Goal: Check status: Check status

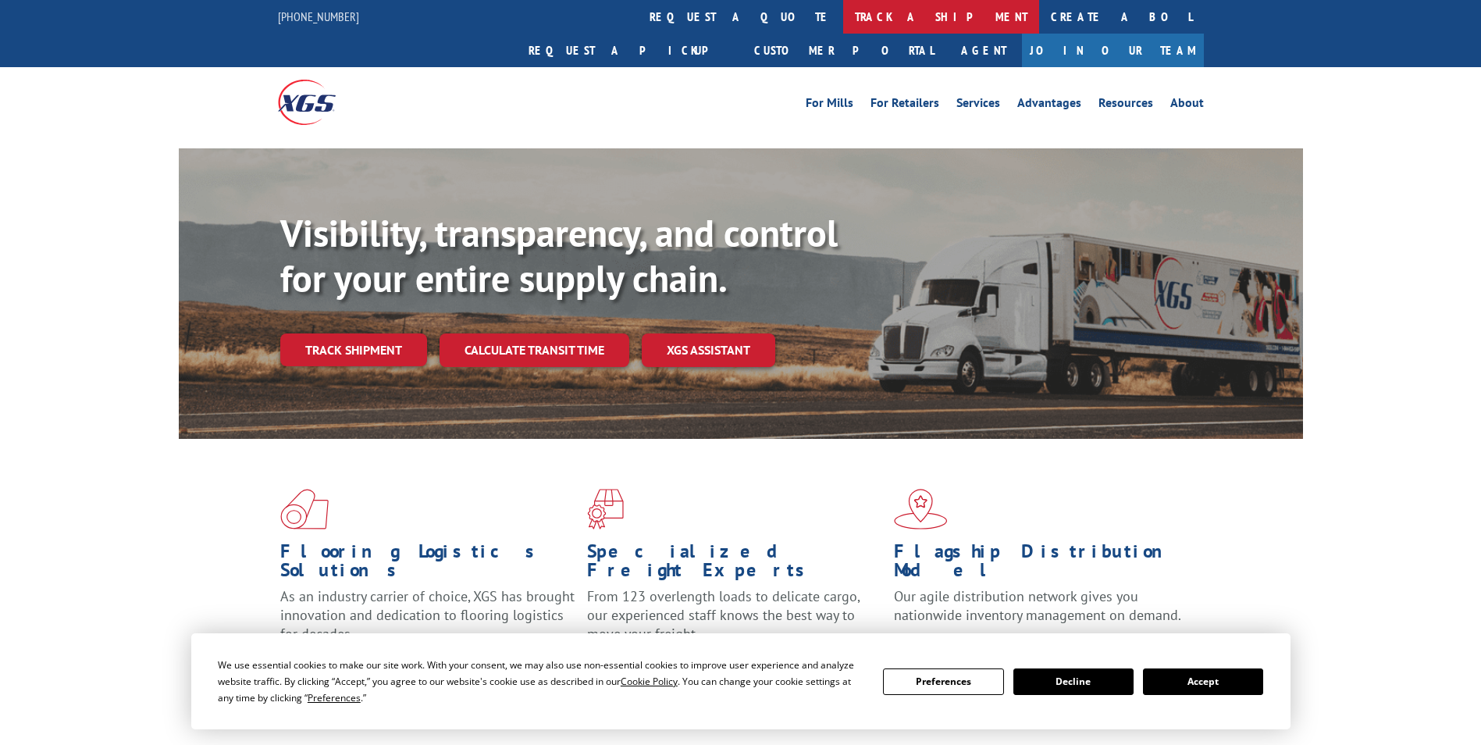
click at [843, 11] on link "track a shipment" at bounding box center [941, 17] width 196 height 34
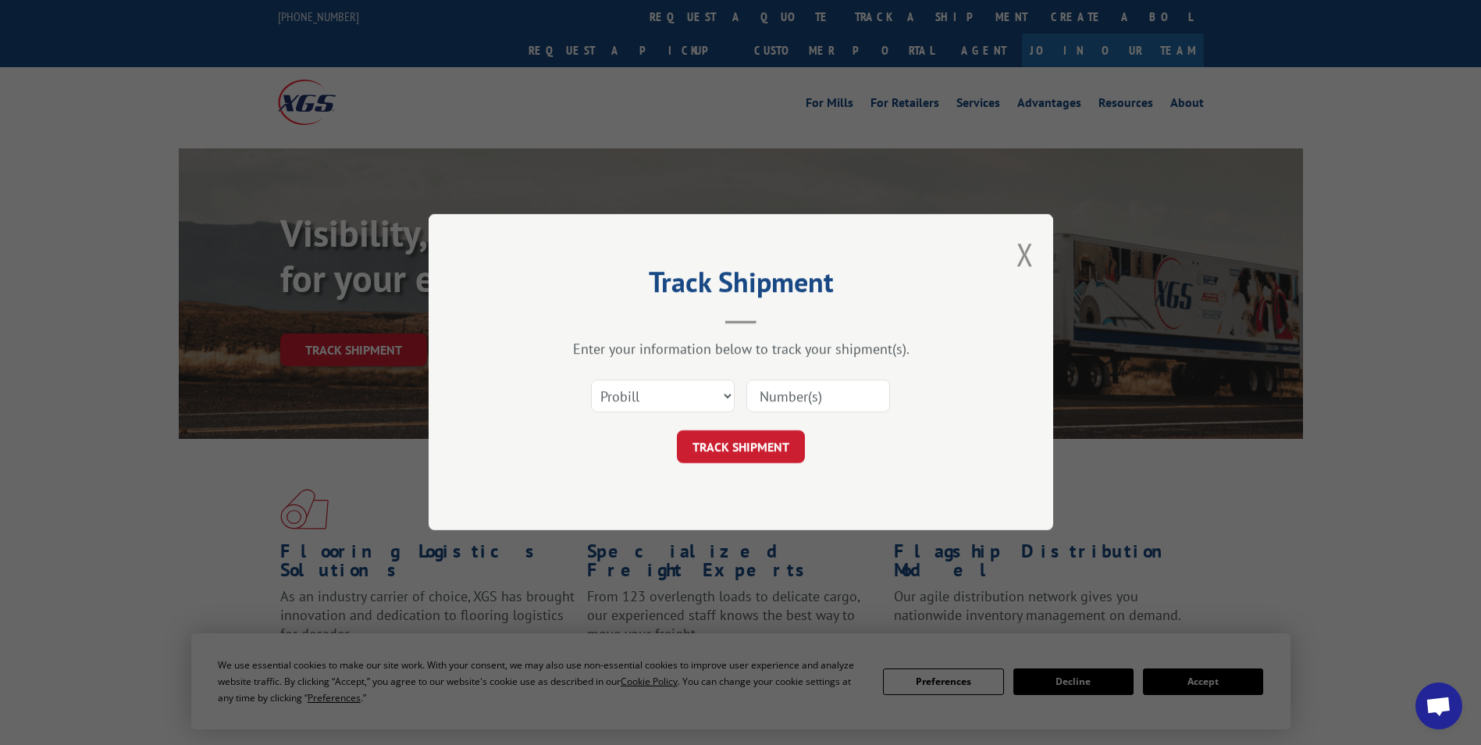
click at [807, 395] on input at bounding box center [819, 396] width 144 height 33
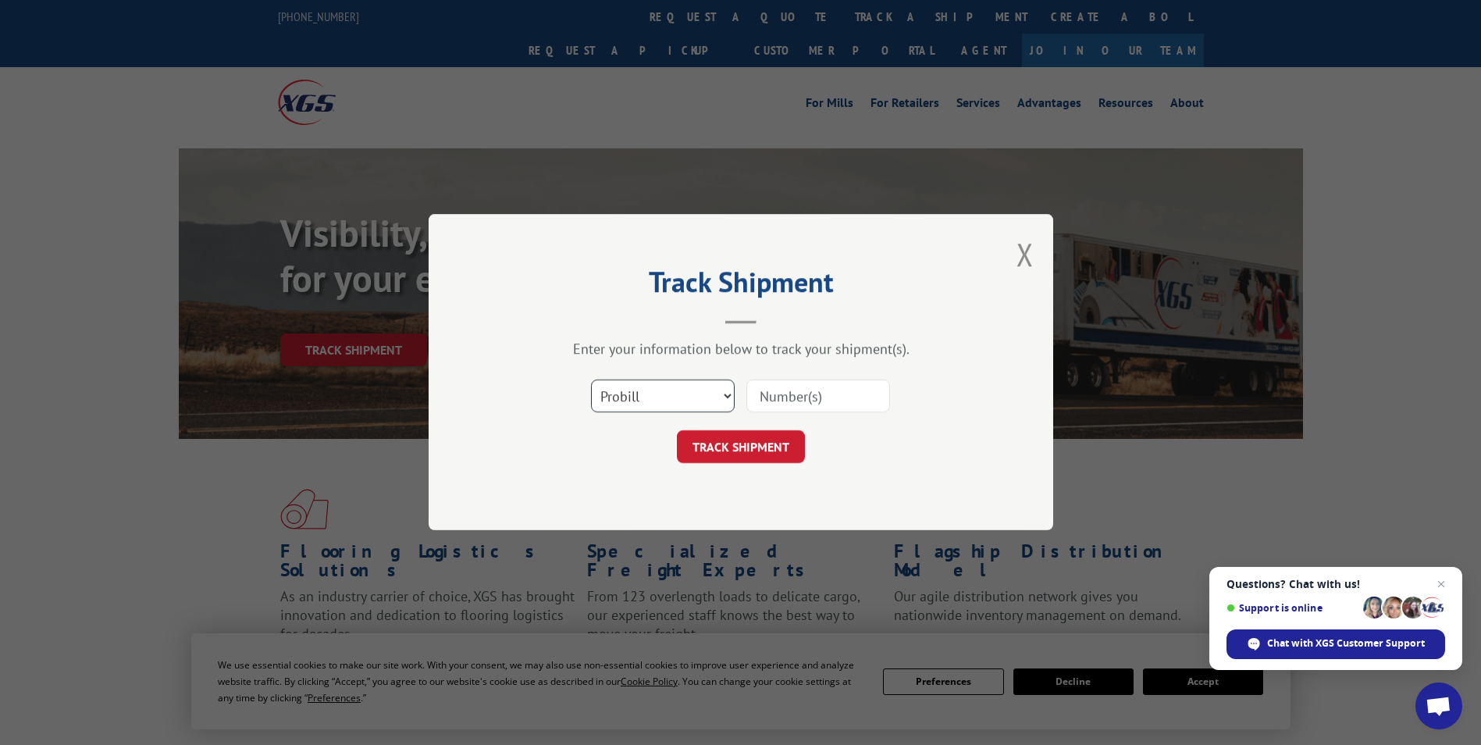
click at [691, 398] on select "Select category... Probill BOL PO" at bounding box center [663, 396] width 144 height 33
click at [591, 380] on select "Select category... Probill BOL PO" at bounding box center [663, 396] width 144 height 33
click at [806, 402] on input at bounding box center [819, 396] width 144 height 33
drag, startPoint x: 591, startPoint y: 400, endPoint x: 612, endPoint y: 400, distance: 21.1
click at [592, 400] on select "Select category... Probill BOL PO" at bounding box center [663, 396] width 144 height 33
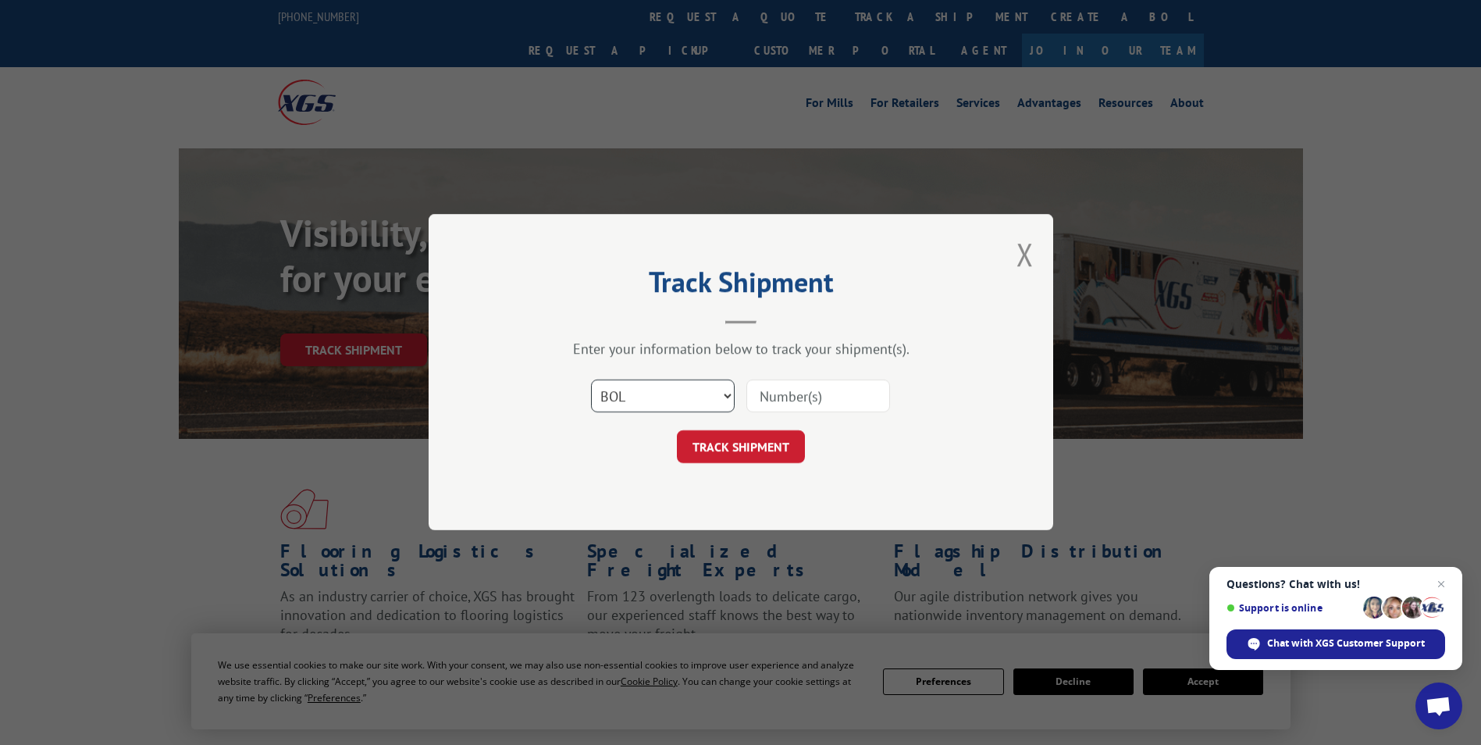
select select "po"
click at [591, 380] on select "Select category... Probill BOL PO" at bounding box center [663, 396] width 144 height 33
click at [787, 397] on input at bounding box center [819, 396] width 144 height 33
type input "5855655"
click button "TRACK SHIPMENT" at bounding box center [741, 447] width 128 height 33
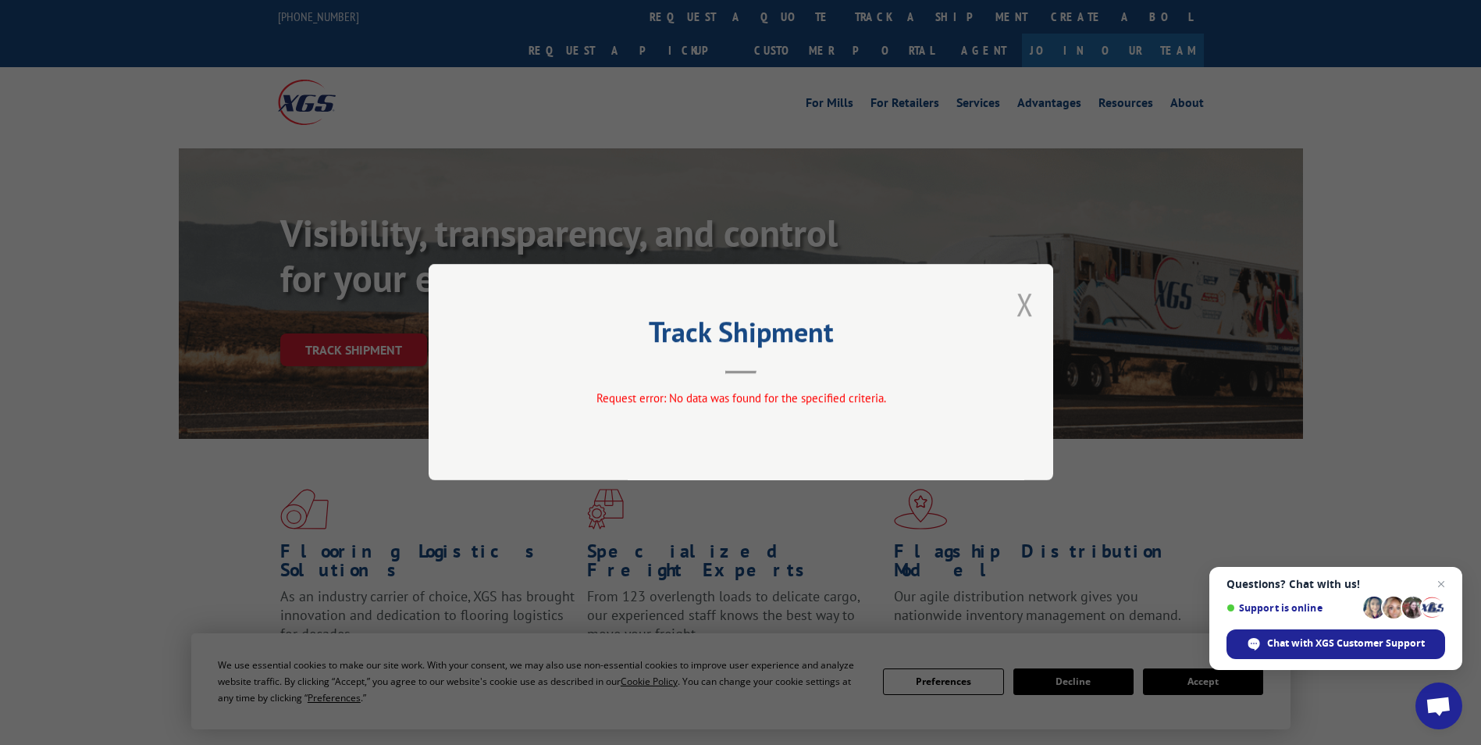
click at [1025, 308] on button "Close modal" at bounding box center [1025, 303] width 17 height 41
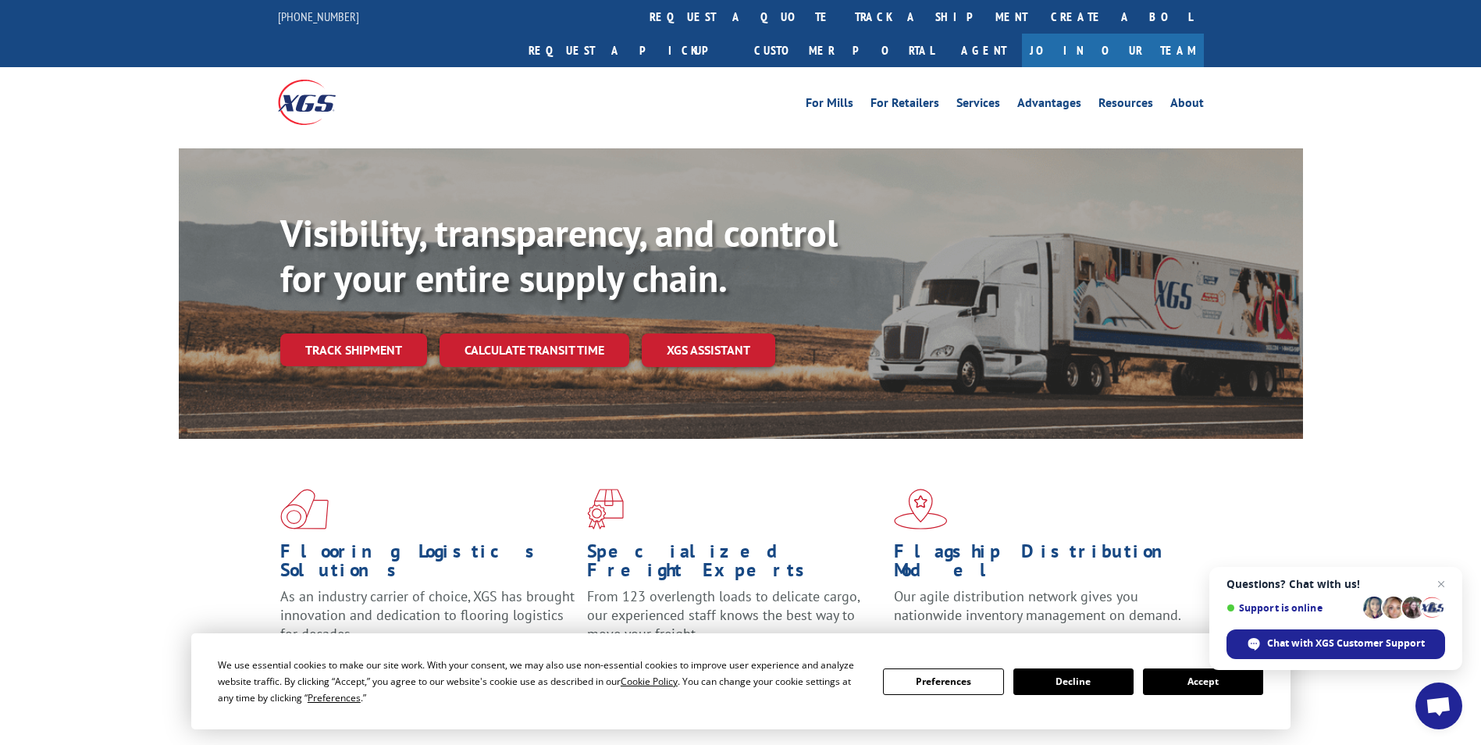
click at [843, 30] on link "track a shipment" at bounding box center [941, 17] width 196 height 34
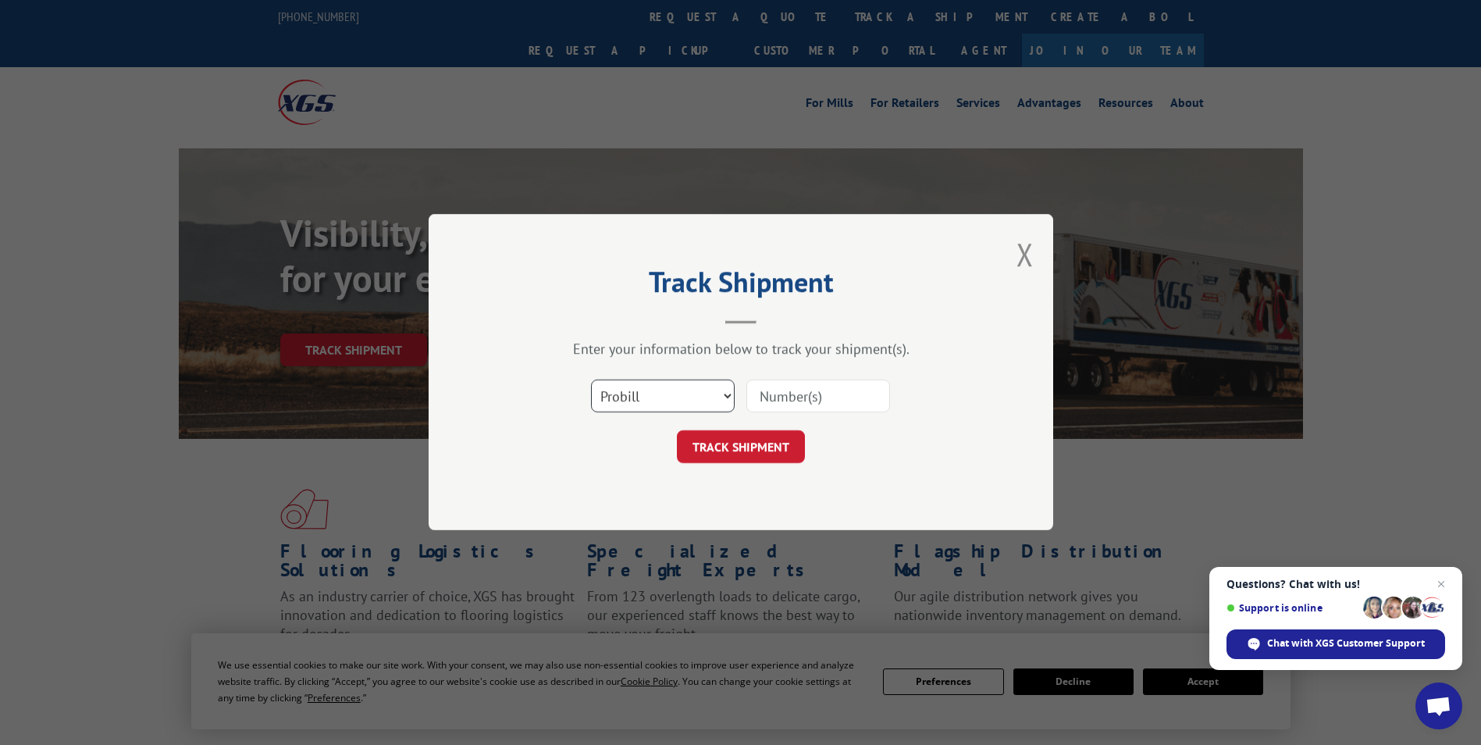
click at [640, 384] on select "Select category... Probill BOL PO" at bounding box center [663, 396] width 144 height 33
select select "bol"
click at [591, 380] on select "Select category... Probill BOL PO" at bounding box center [663, 396] width 144 height 33
click at [825, 384] on input at bounding box center [819, 396] width 144 height 33
type input "2836213"
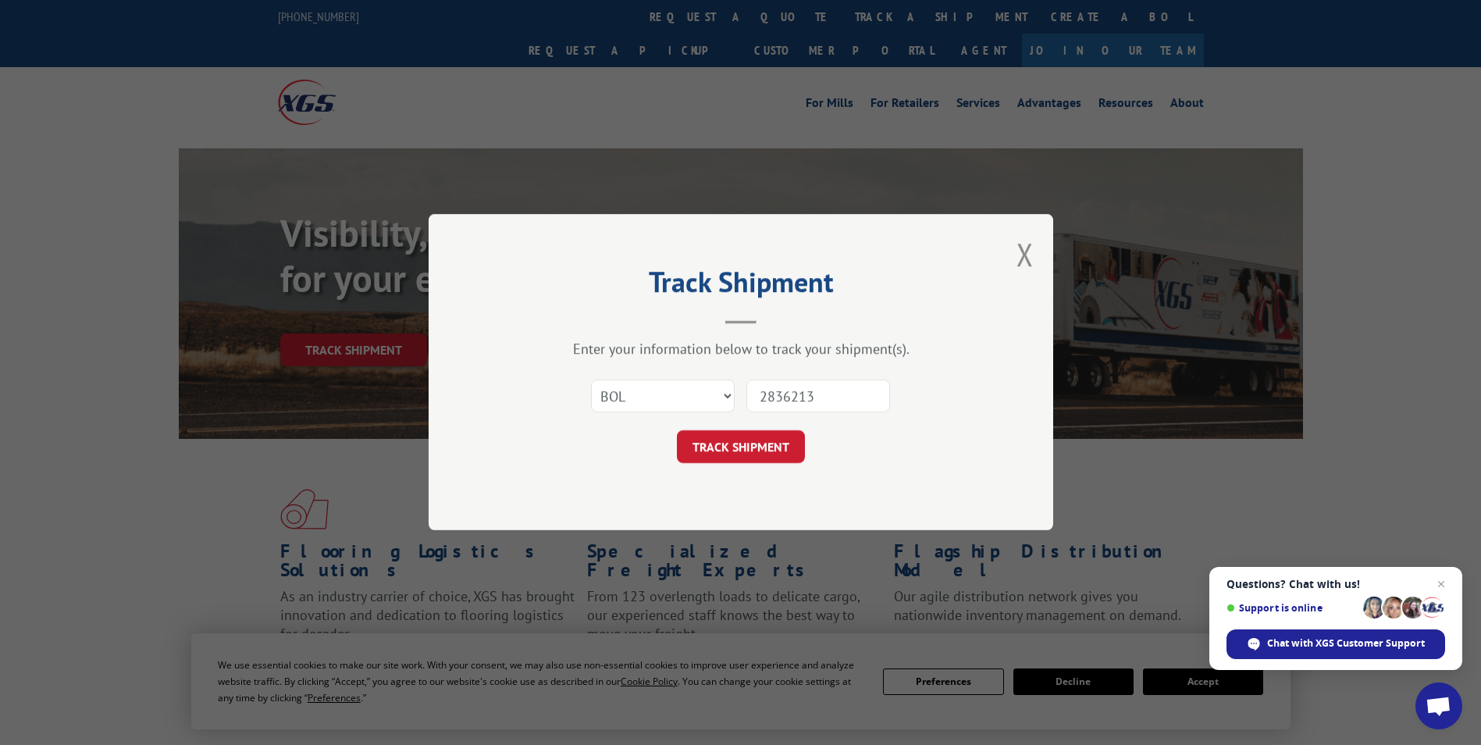
click button "TRACK SHIPMENT" at bounding box center [741, 447] width 128 height 33
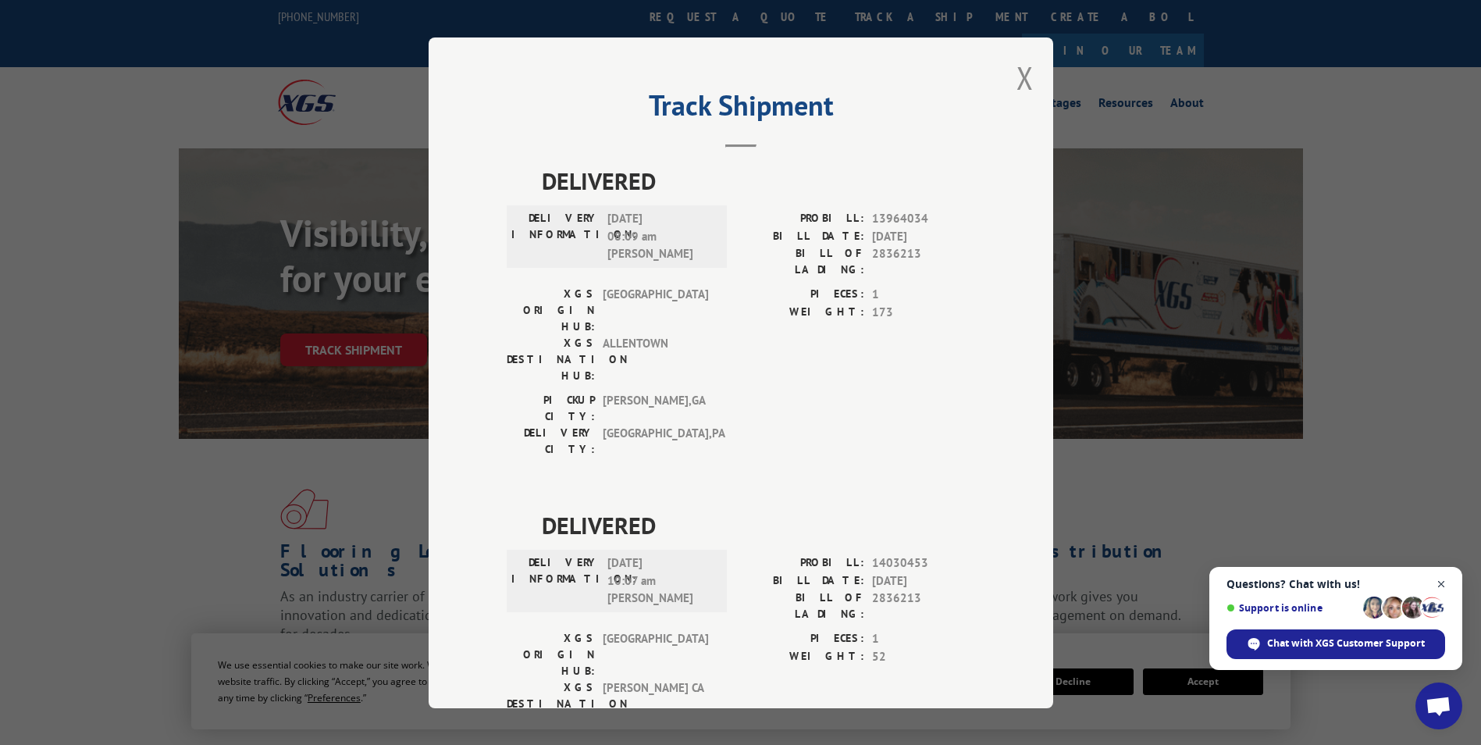
click at [1441, 583] on span "Open chat" at bounding box center [1442, 585] width 20 height 20
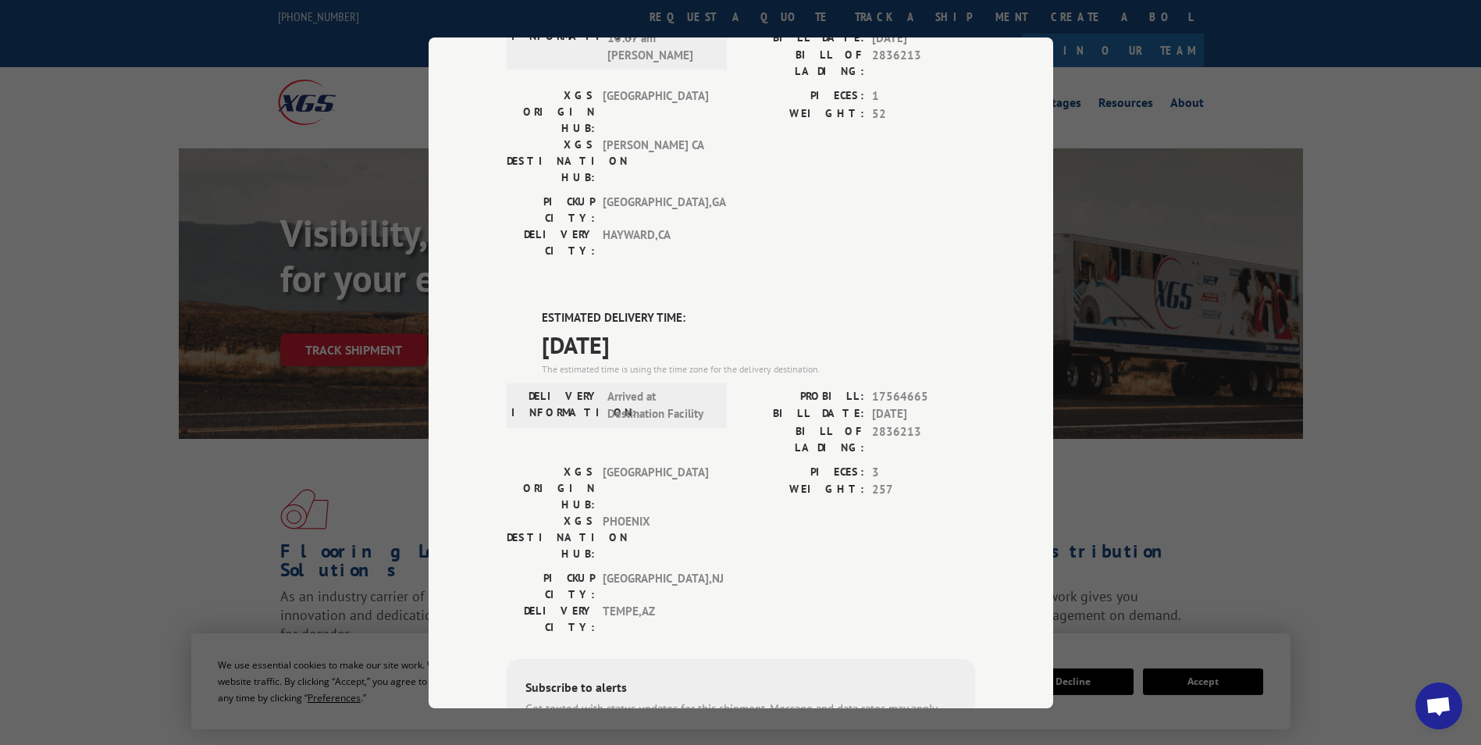
click at [1397, 316] on div "Track Shipment DELIVERED DELIVERY INFORMATION: [DATE] 08:09 am [PERSON_NAME]: 1…" at bounding box center [740, 372] width 1481 height 745
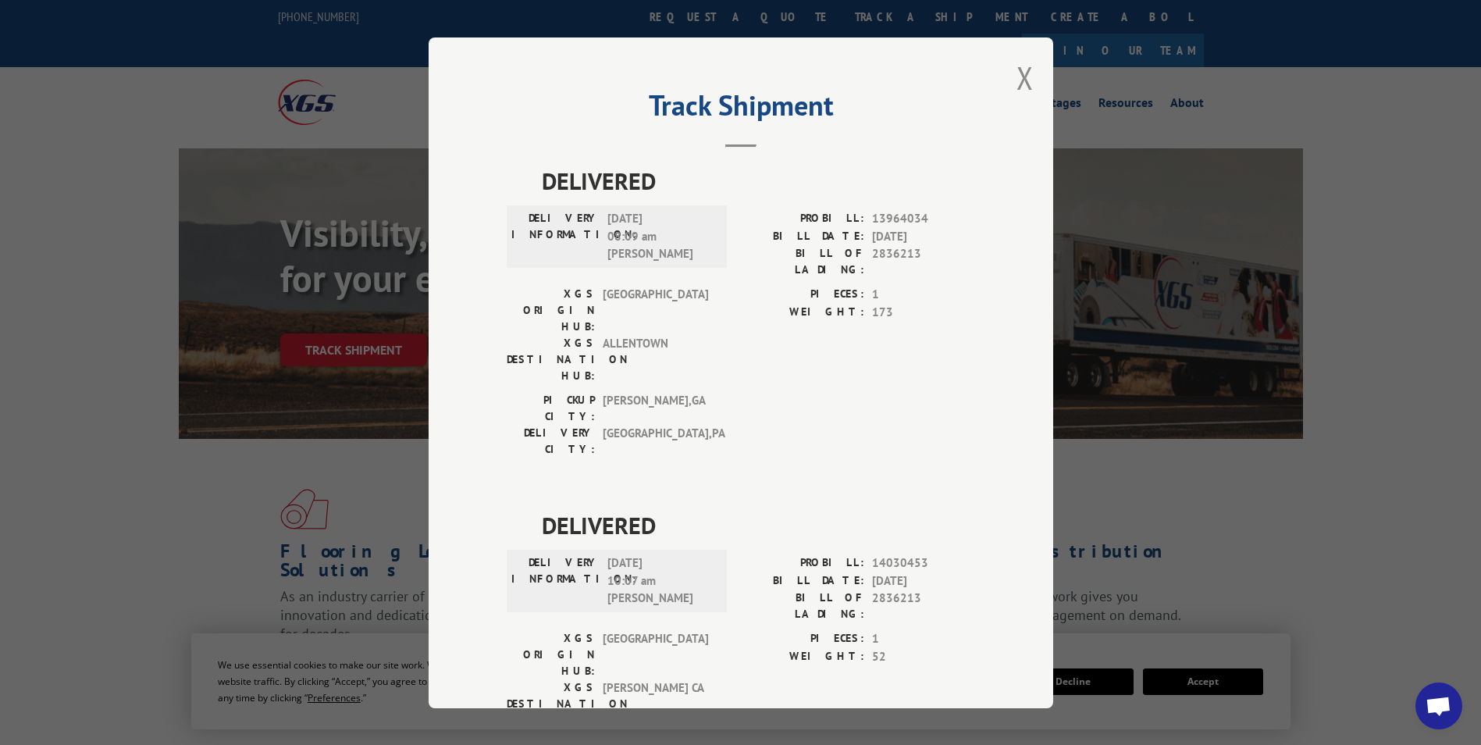
click at [1017, 81] on button "Close modal" at bounding box center [1025, 77] width 17 height 41
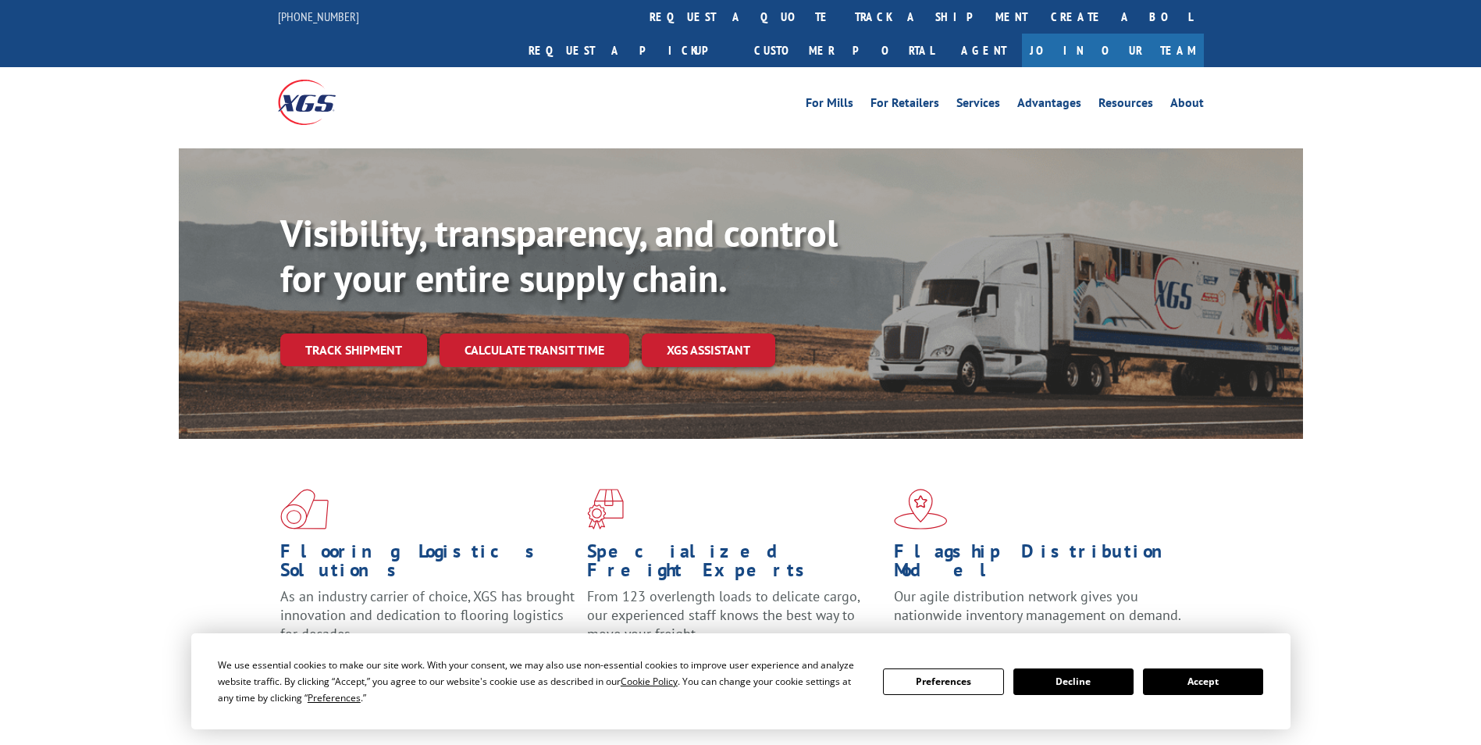
click at [843, 19] on link "track a shipment" at bounding box center [941, 17] width 196 height 34
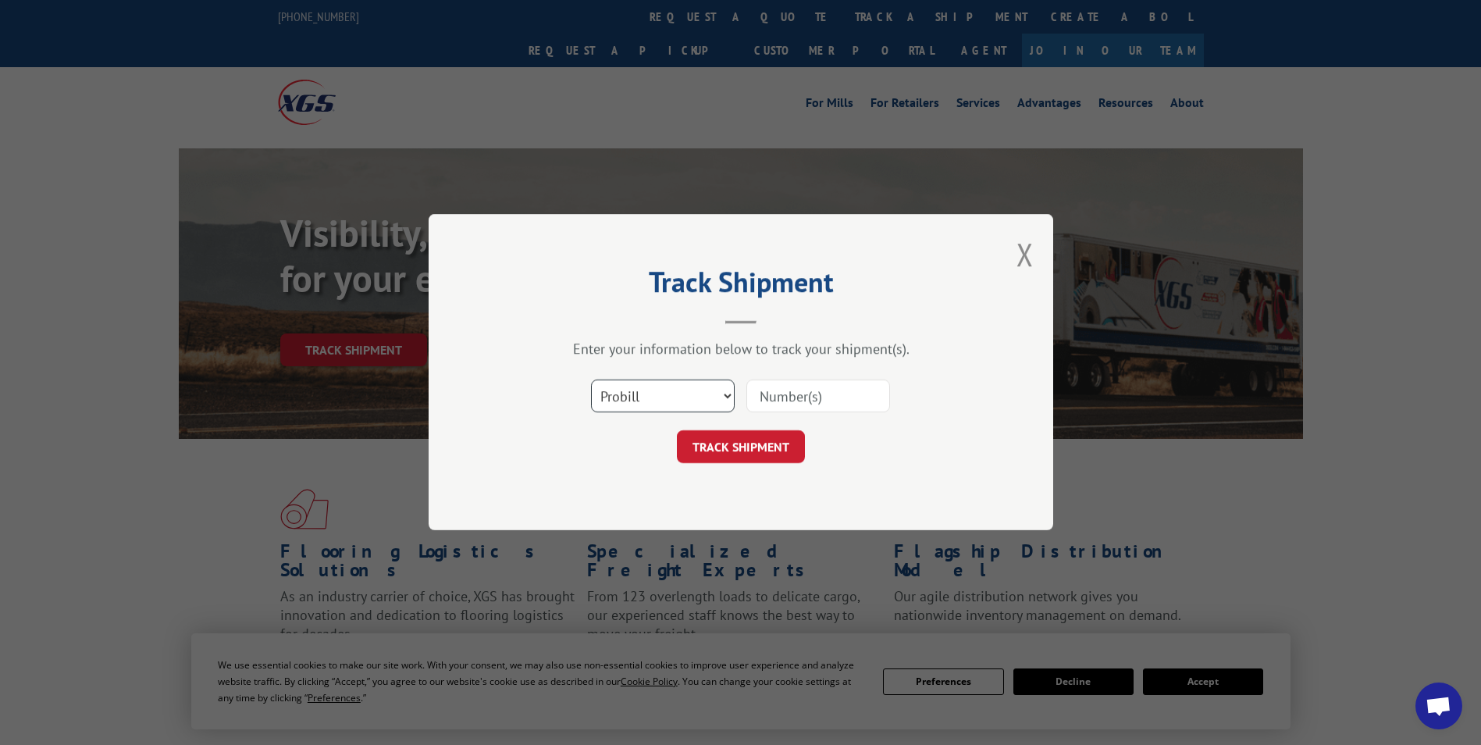
click at [598, 387] on select "Select category... Probill BOL PO" at bounding box center [663, 396] width 144 height 33
select select "po"
click at [591, 380] on select "Select category... Probill BOL PO" at bounding box center [663, 396] width 144 height 33
click at [814, 407] on input at bounding box center [819, 396] width 144 height 33
type input "2836213"
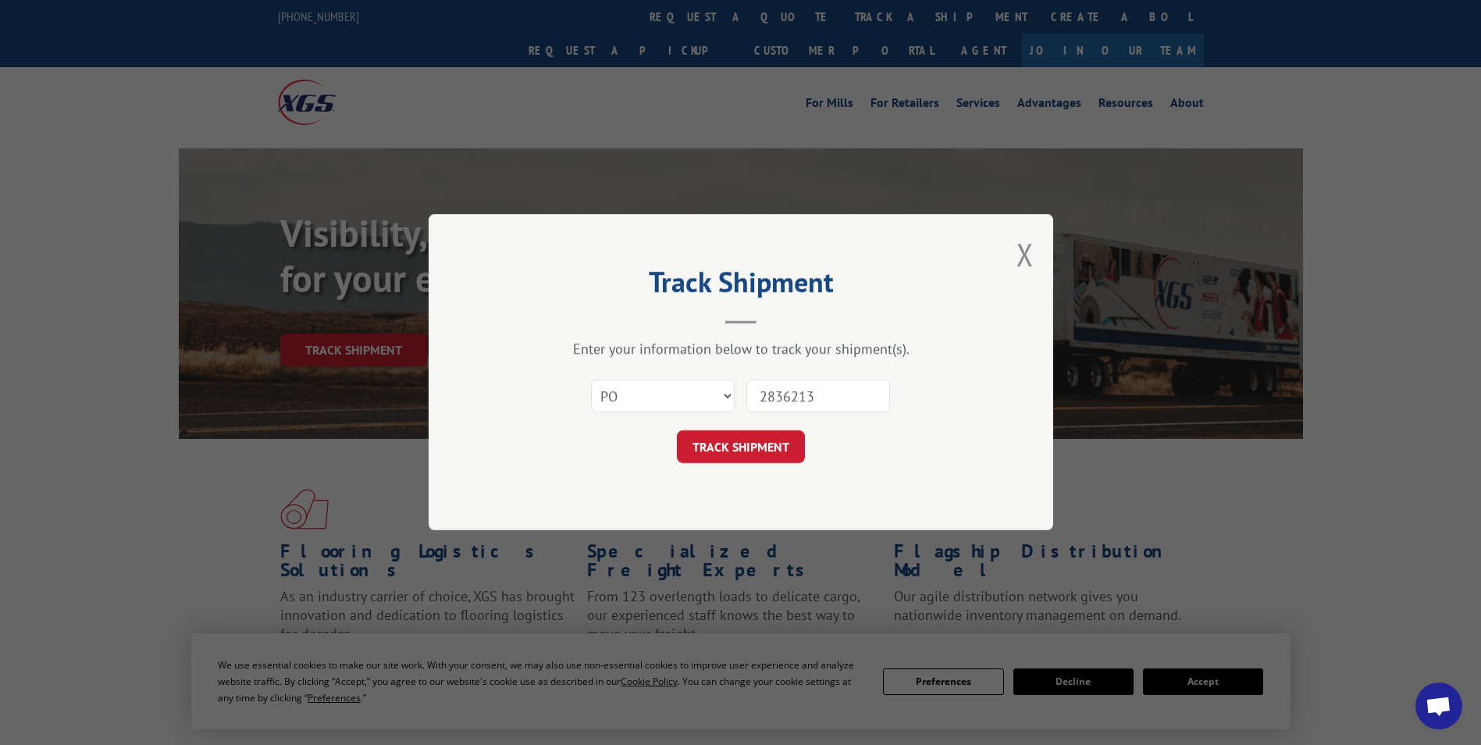
click at [737, 440] on button "TRACK SHIPMENT" at bounding box center [741, 447] width 128 height 33
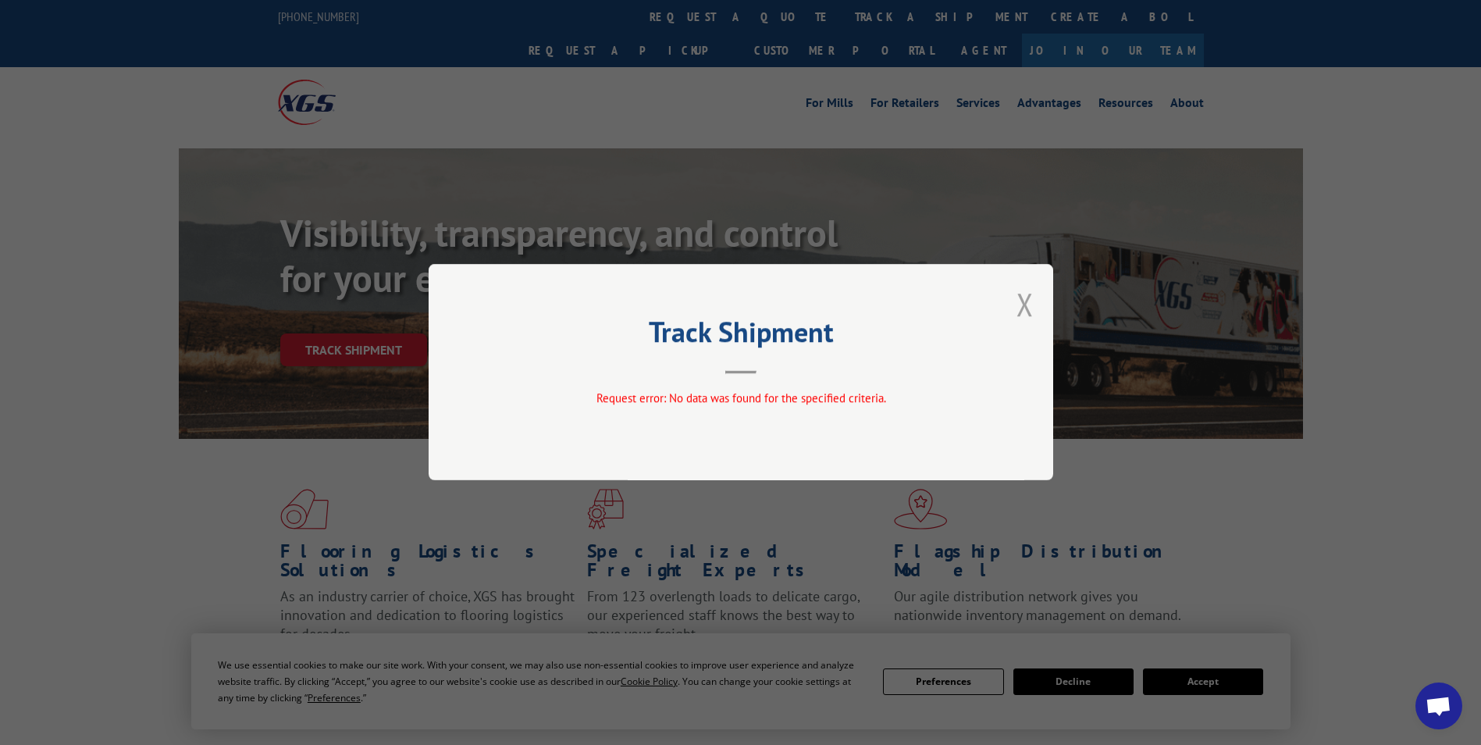
click at [1028, 315] on button "Close modal" at bounding box center [1025, 303] width 17 height 41
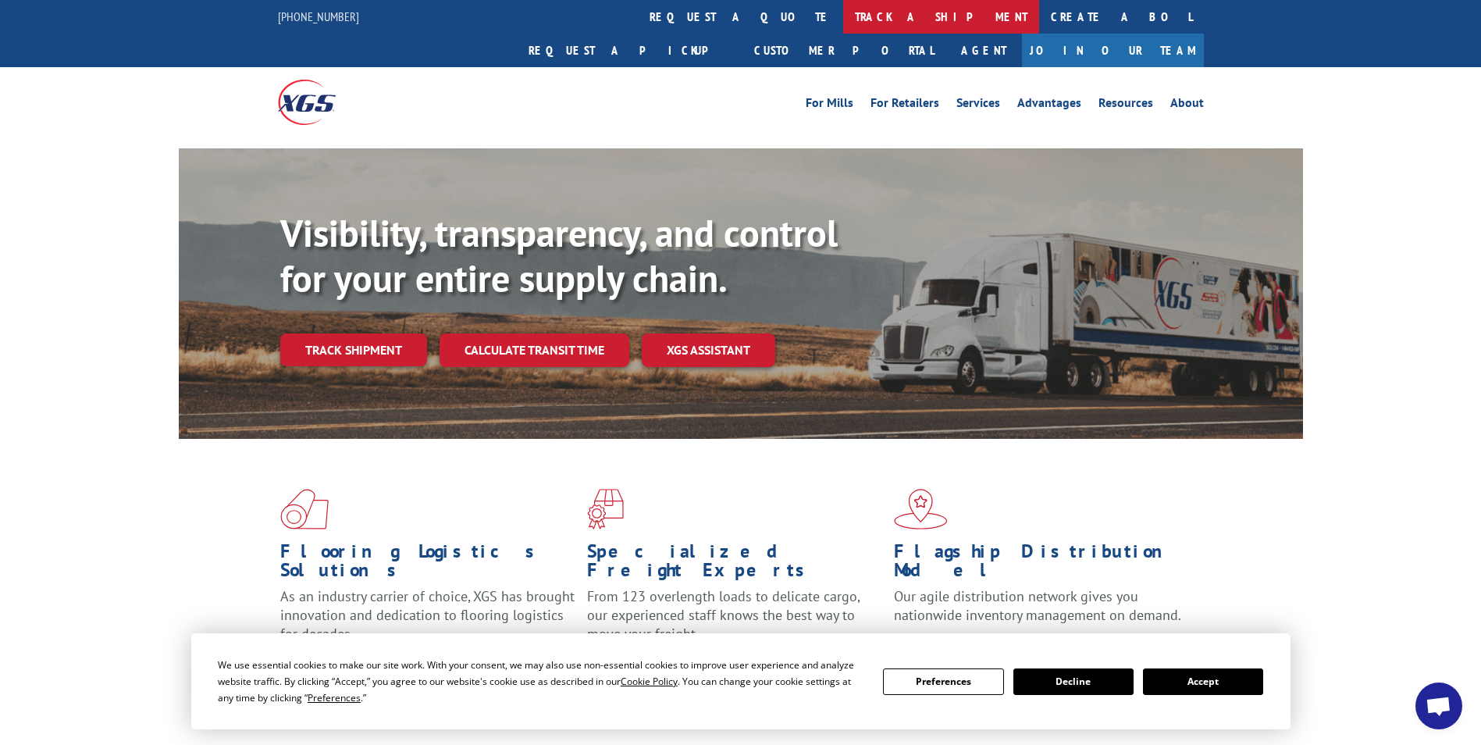
click at [843, 17] on link "track a shipment" at bounding box center [941, 17] width 196 height 34
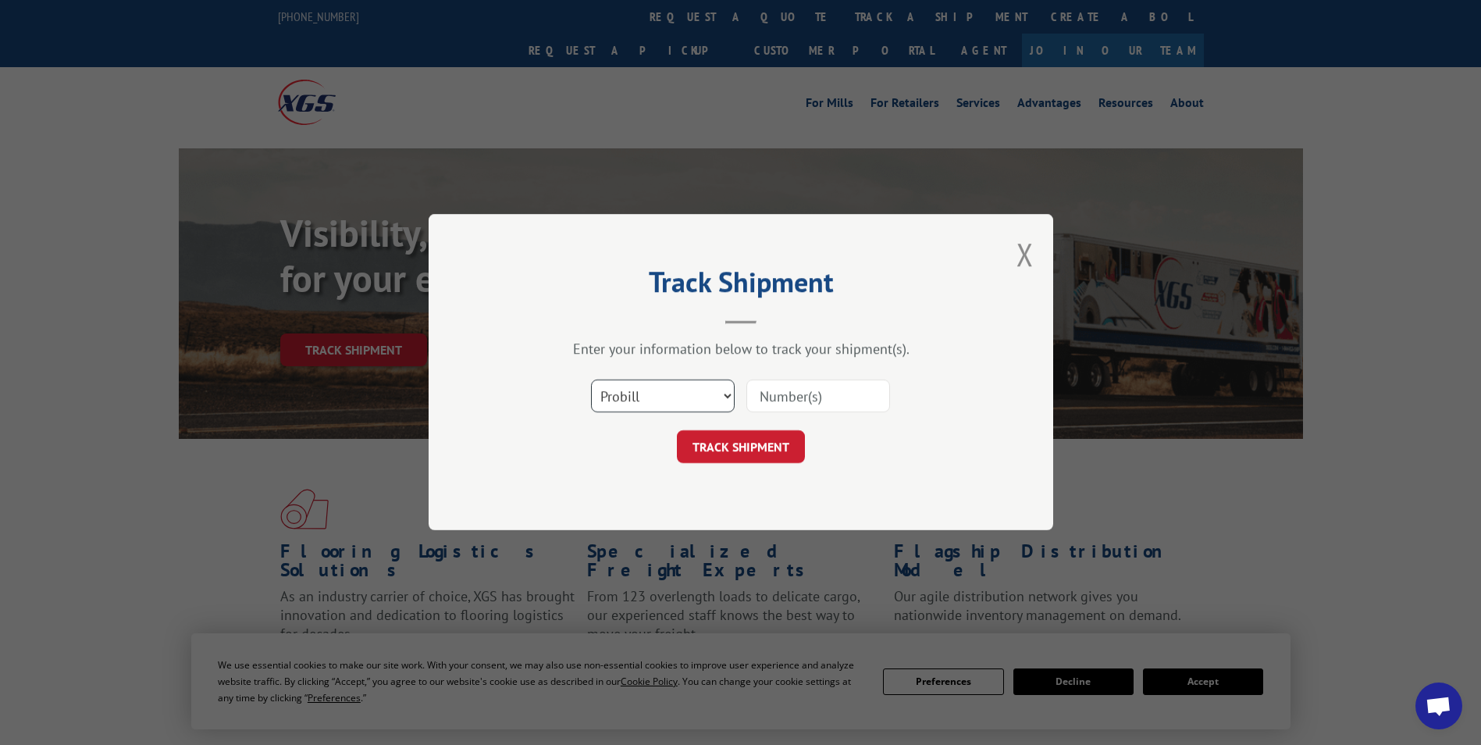
click at [711, 394] on select "Select category... Probill BOL PO" at bounding box center [663, 396] width 144 height 33
select select "bol"
click at [591, 380] on select "Select category... Probill BOL PO" at bounding box center [663, 396] width 144 height 33
click at [819, 400] on input at bounding box center [819, 396] width 144 height 33
type input "283612"
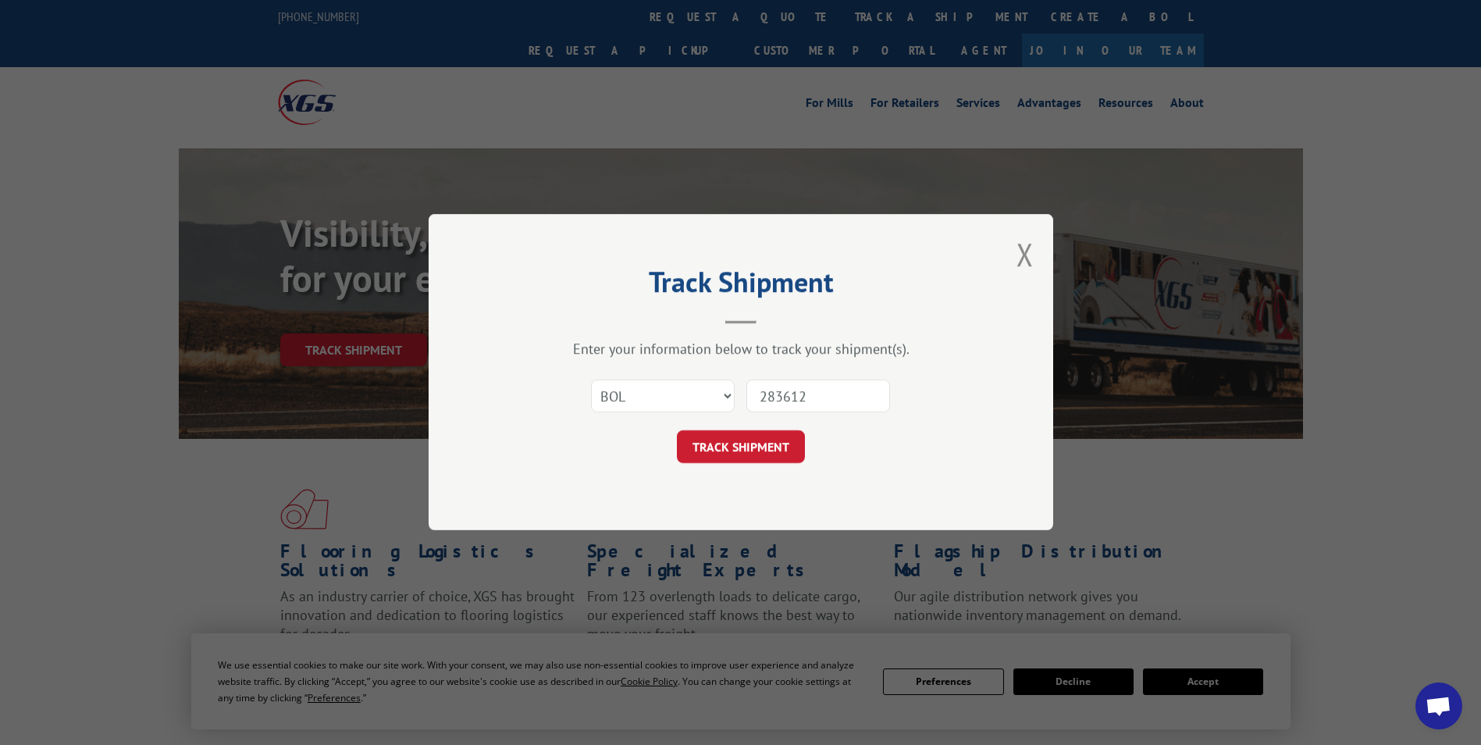
click button "TRACK SHIPMENT" at bounding box center [741, 447] width 128 height 33
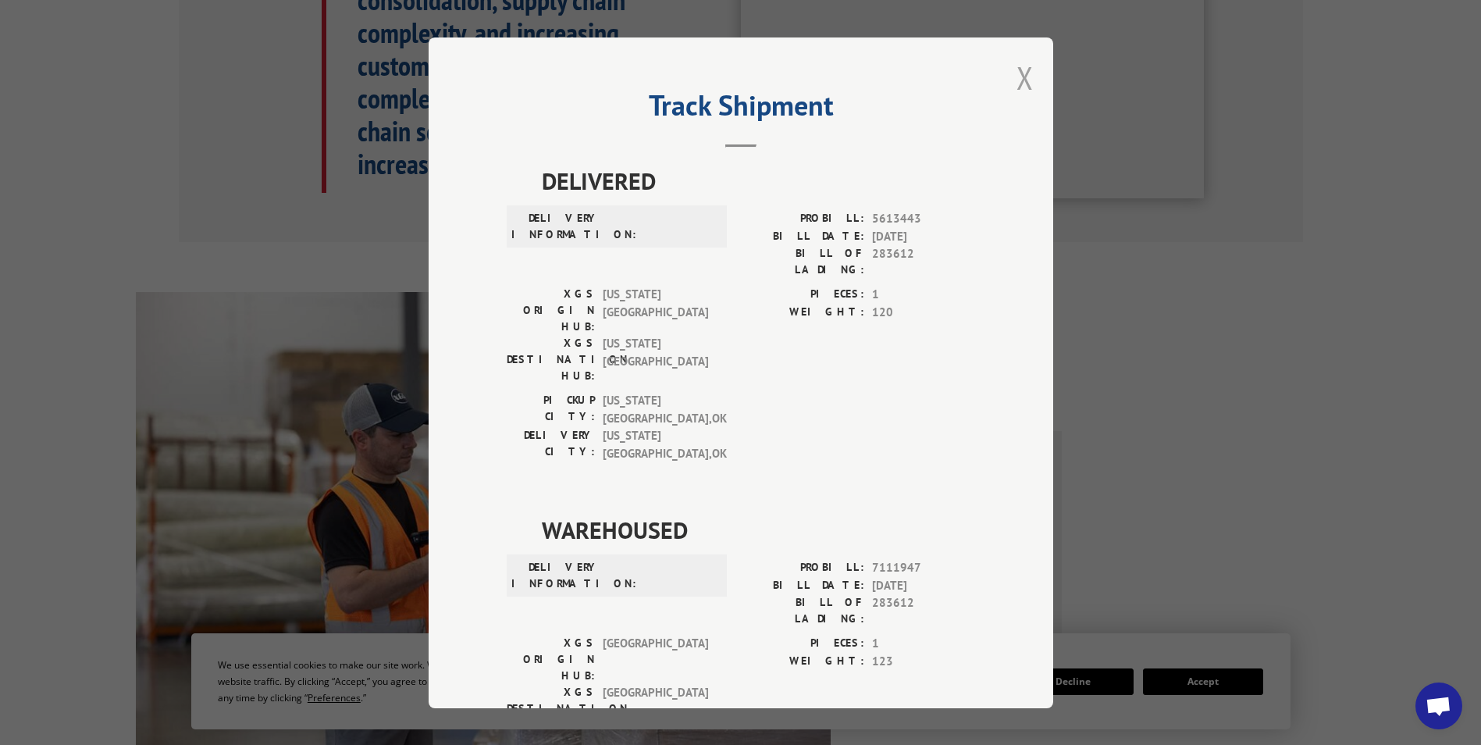
click at [1021, 91] on button "Close modal" at bounding box center [1025, 77] width 17 height 41
